Goal: Download file/media

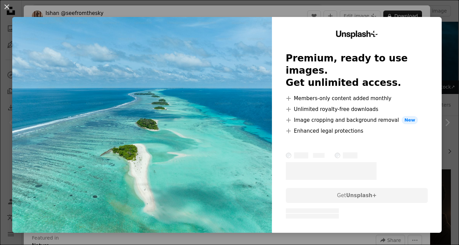
scroll to position [124, 0]
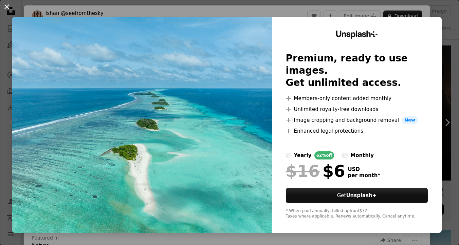
click at [6, 3] on button "An X shape" at bounding box center [7, 7] width 8 height 8
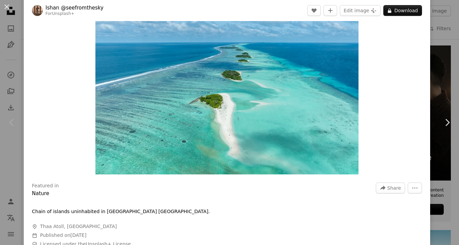
scroll to position [53, 0]
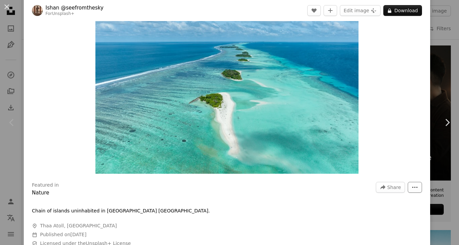
click at [418, 187] on icon "More Actions" at bounding box center [415, 187] width 6 height 6
click at [384, 78] on dialog "An X shape Chevron left Chevron right [PERSON_NAME] @seefromthesky For Unsplash…" at bounding box center [229, 122] width 459 height 245
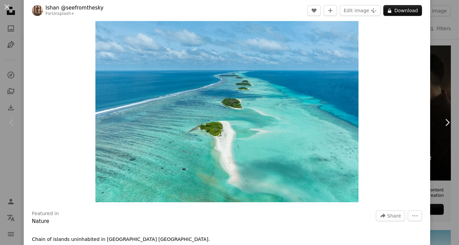
scroll to position [19, 0]
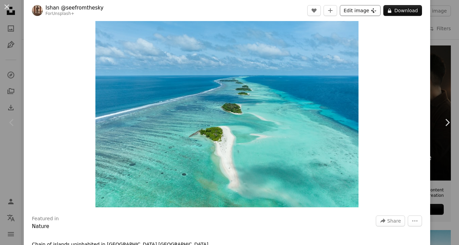
click at [373, 11] on button "Edit image Plus sign for Unsplash+" at bounding box center [360, 10] width 41 height 11
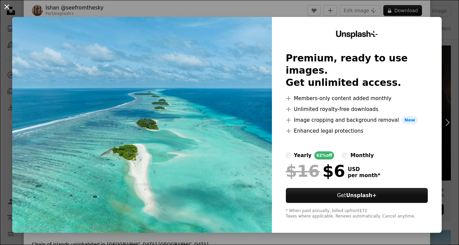
click at [9, 7] on button "An X shape" at bounding box center [7, 7] width 8 height 8
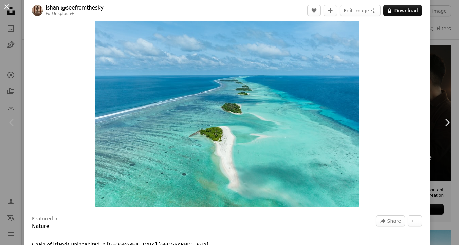
click at [7, 7] on button "An X shape" at bounding box center [7, 7] width 8 height 8
